Goal: Contribute content

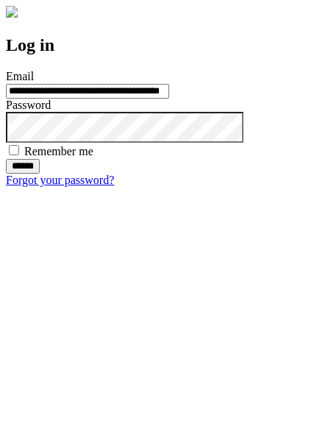
type input "**********"
click at [40, 174] on input "******" at bounding box center [23, 166] width 34 height 15
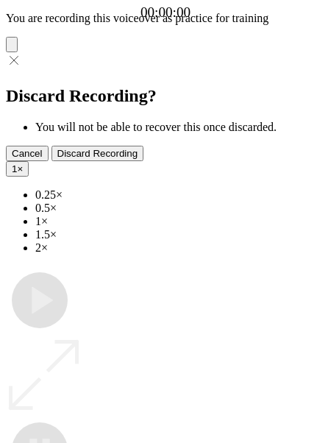
type input "**********"
